Goal: Information Seeking & Learning: Learn about a topic

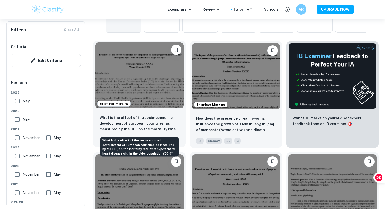
scroll to position [159, 0]
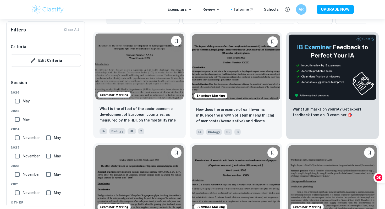
click at [164, 94] on img at bounding box center [139, 67] width 88 height 66
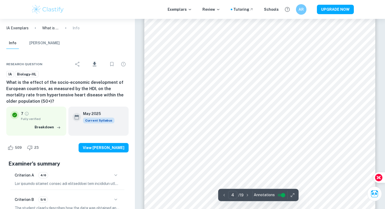
scroll to position [1183, 0]
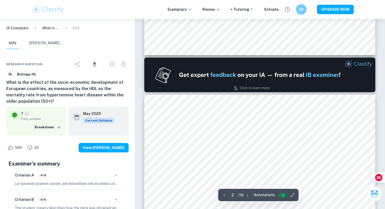
type input "1"
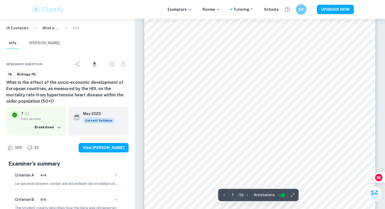
scroll to position [12, 0]
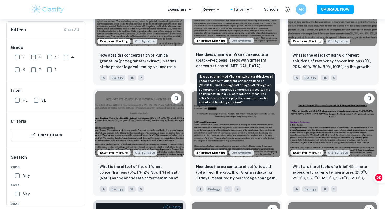
scroll to position [667, 0]
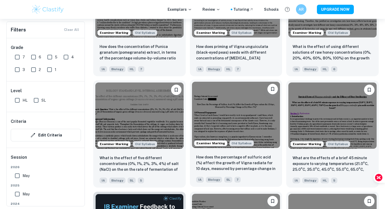
click at [231, 127] on img at bounding box center [236, 115] width 88 height 66
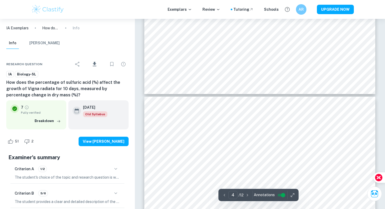
scroll to position [1212, 0]
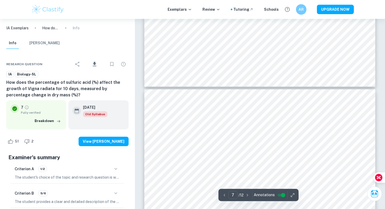
type input "8"
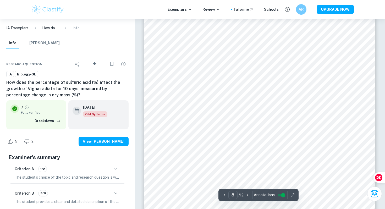
scroll to position [2515, 0]
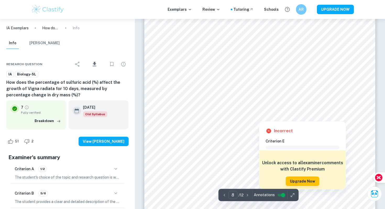
click at [223, 60] on div at bounding box center [217, 55] width 96 height 10
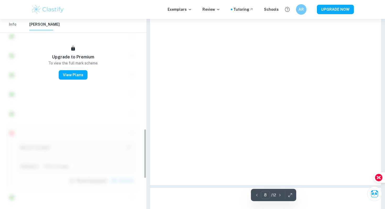
scroll to position [435, 0]
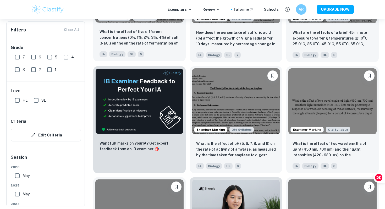
scroll to position [793, 0]
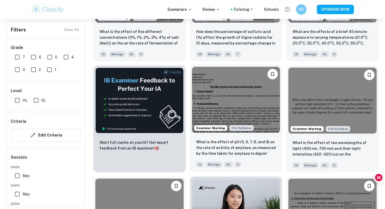
click at [250, 119] on img at bounding box center [236, 100] width 88 height 66
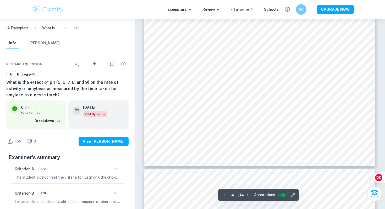
type input "5"
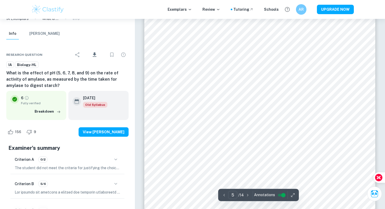
scroll to position [1366, 0]
